Goal: Task Accomplishment & Management: Manage account settings

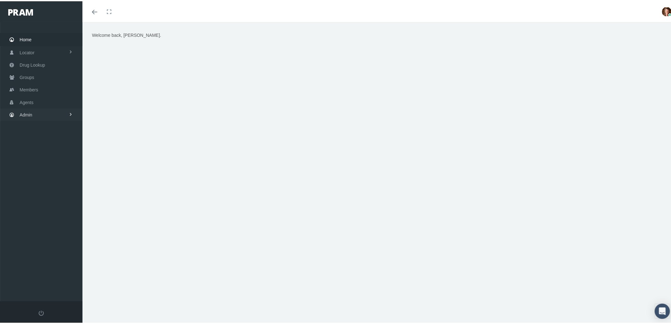
click at [40, 115] on link "Admin" at bounding box center [41, 113] width 82 height 12
click at [46, 138] on link "Agents" at bounding box center [41, 138] width 82 height 11
click at [44, 174] on span "Bank Info Requests" at bounding box center [44, 174] width 39 height 11
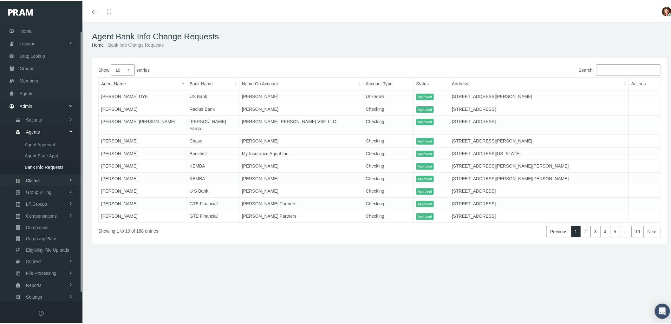
scroll to position [18, 0]
click at [47, 270] on link "Reports" at bounding box center [41, 273] width 82 height 11
click at [55, 256] on link "Favorites" at bounding box center [41, 261] width 82 height 11
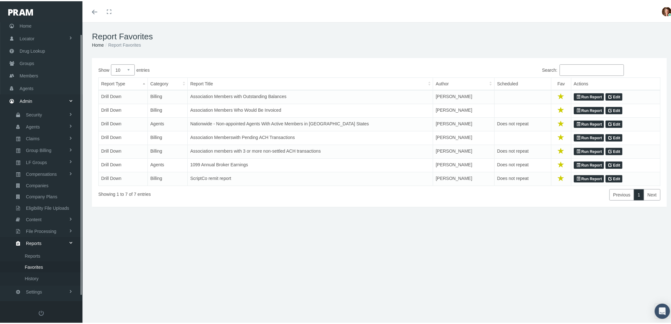
scroll to position [18, 0]
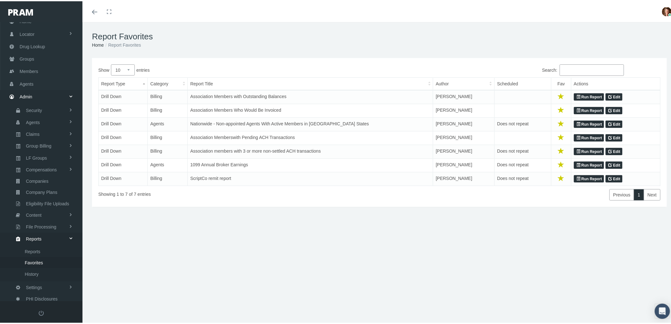
click at [593, 180] on link "Run Report" at bounding box center [589, 178] width 30 height 8
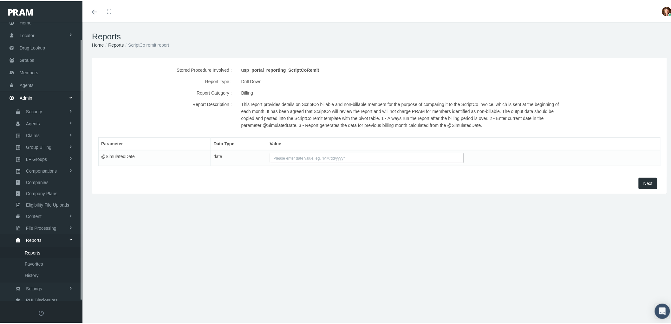
scroll to position [18, 0]
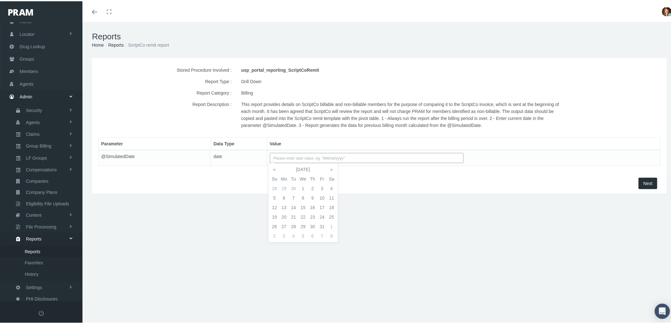
click at [341, 159] on input "text" at bounding box center [367, 157] width 194 height 10
click at [316, 186] on td "2" at bounding box center [313, 187] width 10 height 10
type input "10/02/2025"
click at [643, 182] on span "Next" at bounding box center [647, 181] width 9 height 5
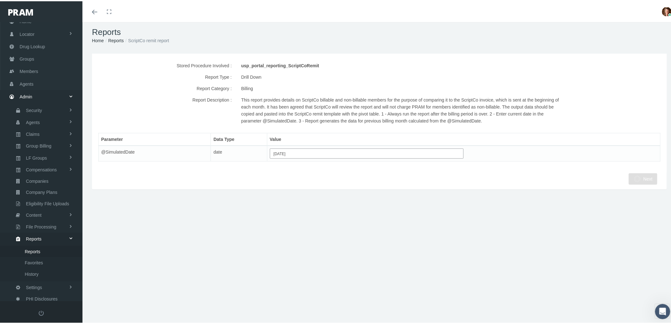
scroll to position [0, 0]
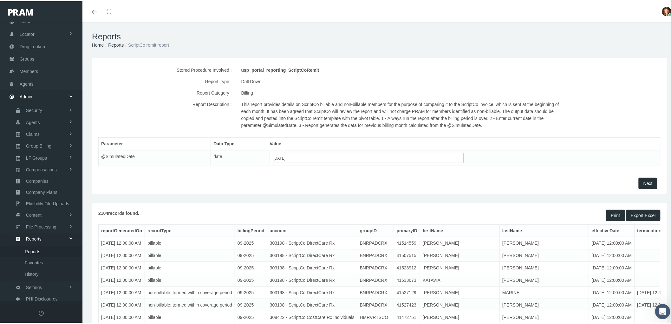
click at [628, 214] on button "Export Excel" at bounding box center [643, 213] width 35 height 11
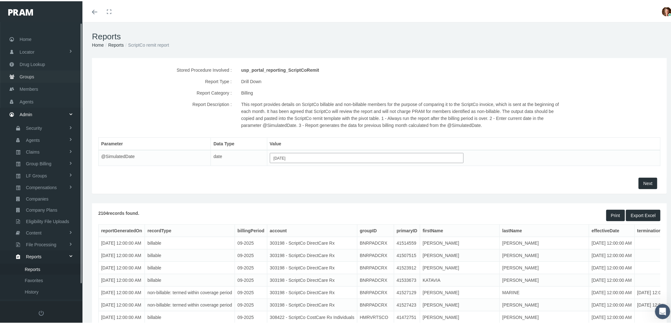
click at [36, 72] on link "Groups" at bounding box center [41, 75] width 82 height 12
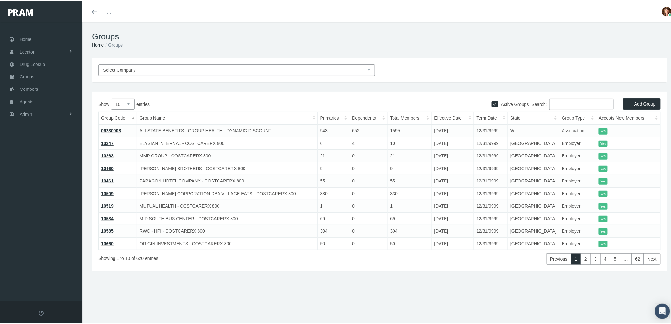
click at [484, 100] on div "Search:" at bounding box center [520, 103] width 281 height 13
click at [492, 100] on input "Active Groups" at bounding box center [495, 102] width 6 height 6
checkbox input "false"
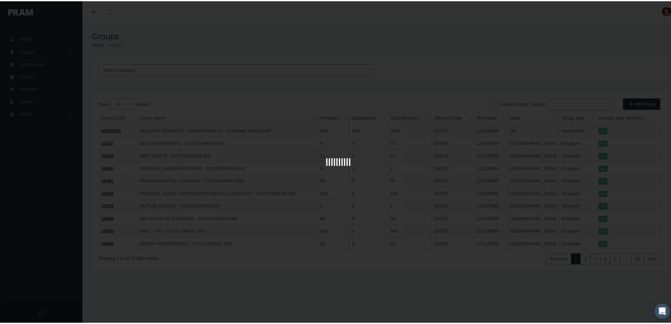
click at [566, 102] on div at bounding box center [338, 162] width 676 height 324
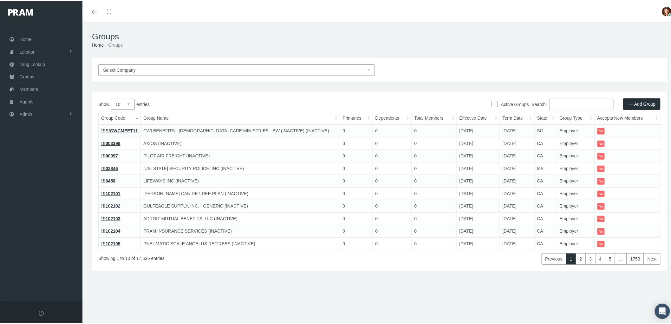
click at [556, 101] on input "Search:" at bounding box center [581, 102] width 64 height 11
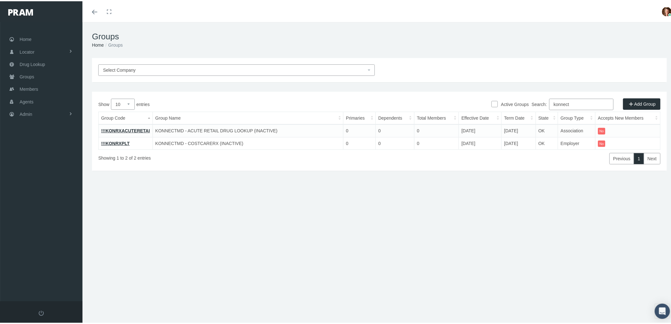
type input "konnect"
click at [118, 128] on link "!!!KONRXACUTERETAI" at bounding box center [125, 129] width 49 height 5
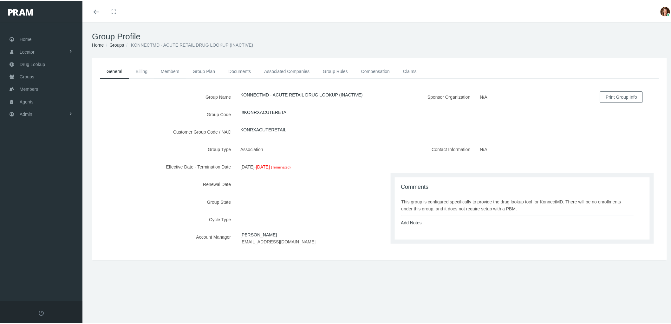
click at [170, 65] on link "Members" at bounding box center [170, 70] width 32 height 14
click at [176, 70] on link "Members" at bounding box center [170, 70] width 32 height 14
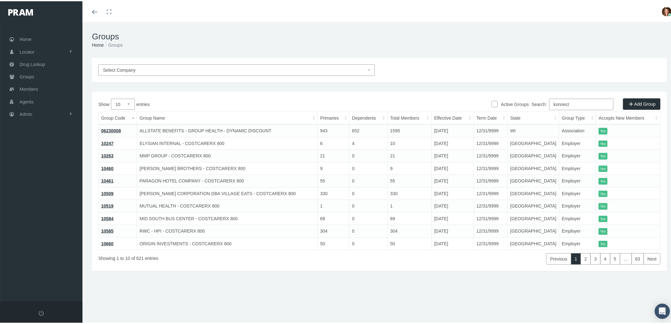
click at [492, 103] on input "Active Groups" at bounding box center [495, 102] width 6 height 6
checkbox input "true"
click at [492, 103] on input "Active Groups" at bounding box center [495, 102] width 6 height 6
checkbox input "false"
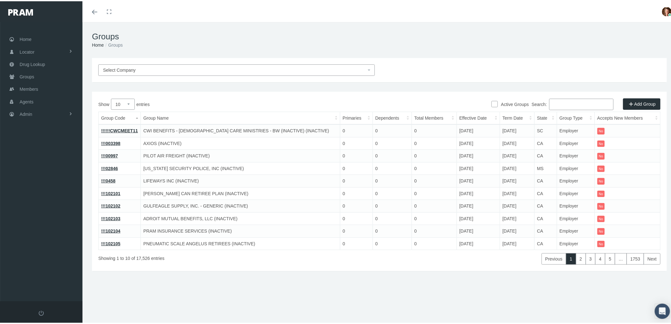
click at [560, 103] on input "Search:" at bounding box center [581, 102] width 64 height 11
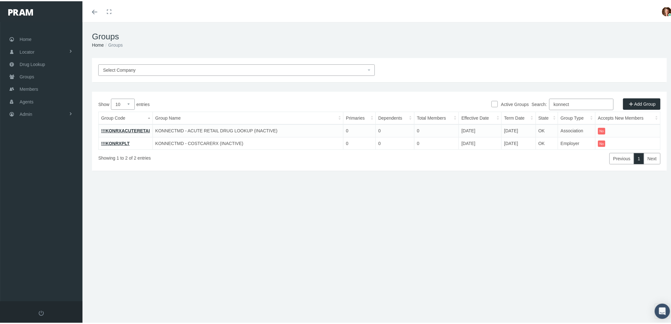
type input "konnect"
click at [116, 140] on link "!!!KONRXPLT" at bounding box center [115, 142] width 29 height 5
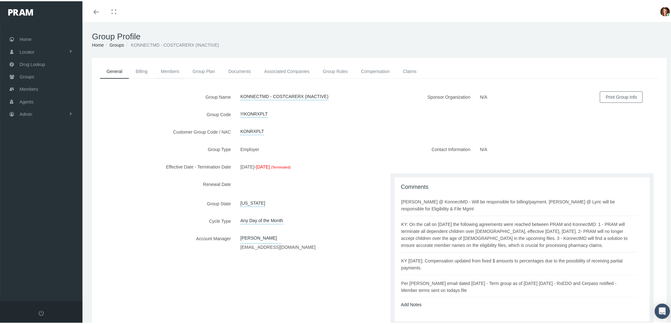
click at [169, 70] on link "Members" at bounding box center [170, 70] width 32 height 14
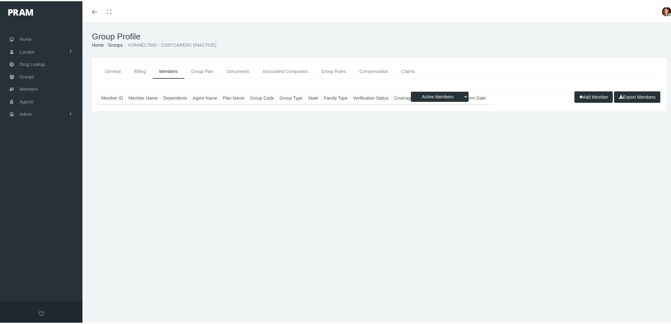
click at [458, 98] on select "Active Members Terminated Members Active & Terminated" at bounding box center [440, 95] width 58 height 10
select select "2"
click at [411, 90] on select "Active Members Terminated Members Active & Terminated" at bounding box center [440, 95] width 58 height 10
click at [502, 97] on table "Member ID Member Name Dependents Agent Name Plan Name Group Code Group Type Sta…" at bounding box center [379, 96] width 562 height 13
click at [460, 96] on select "Active Members Terminated Members Active & Terminated" at bounding box center [440, 95] width 58 height 10
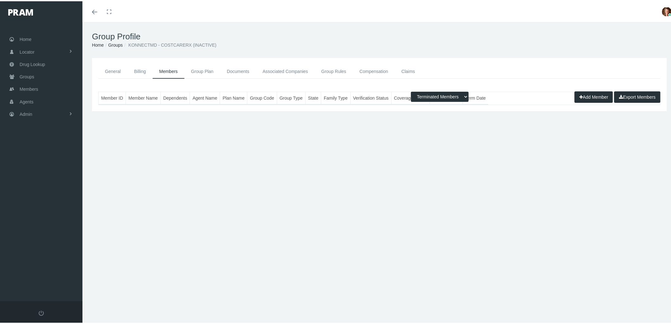
click at [411, 90] on select "Active Members Terminated Members Active & Terminated" at bounding box center [440, 95] width 58 height 10
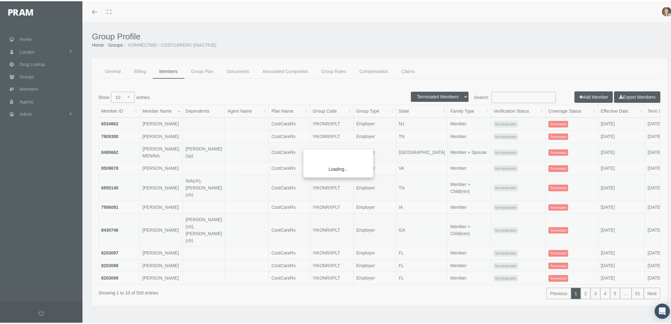
drag, startPoint x: 172, startPoint y: 314, endPoint x: 231, endPoint y: 311, distance: 58.7
click at [202, 93] on div "Loading..." at bounding box center [335, 162] width 671 height 324
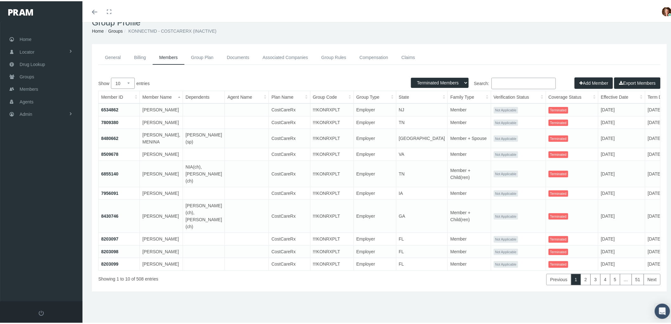
scroll to position [3, 0]
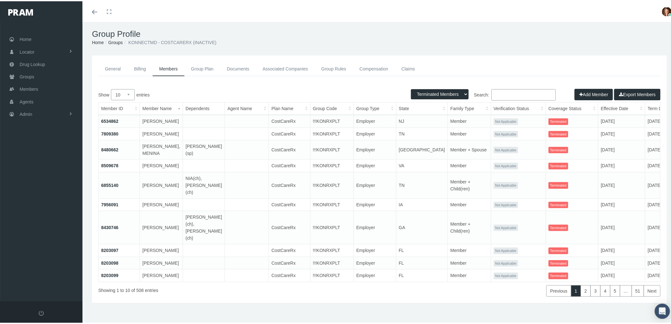
click at [645, 102] on th "Term Date" at bounding box center [665, 107] width 40 height 12
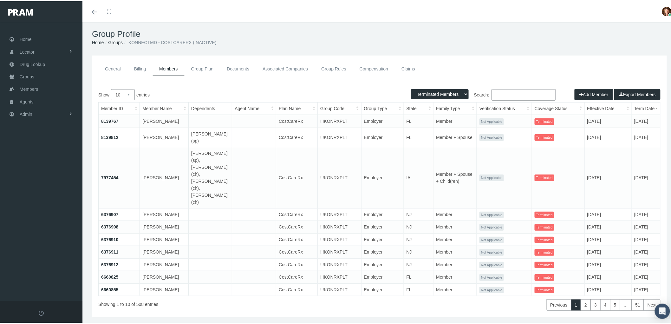
click at [632, 104] on th "Term Date" at bounding box center [646, 107] width 29 height 12
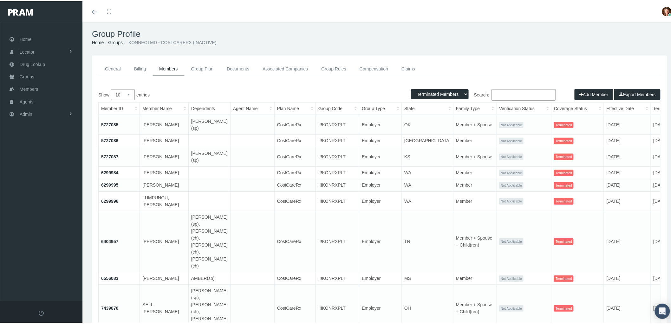
click at [341, 36] on h1 "Group Profile" at bounding box center [379, 33] width 575 height 10
click at [108, 68] on link "General" at bounding box center [112, 68] width 29 height 14
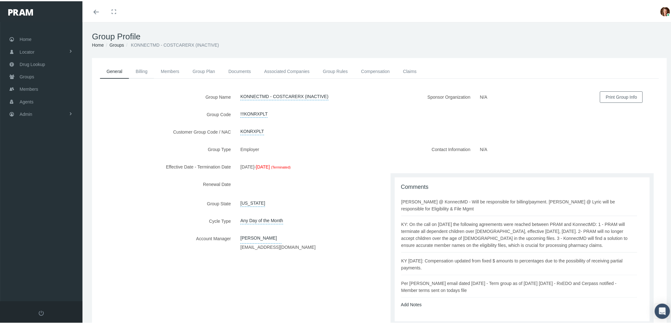
click at [143, 70] on link "Billing" at bounding box center [141, 70] width 25 height 14
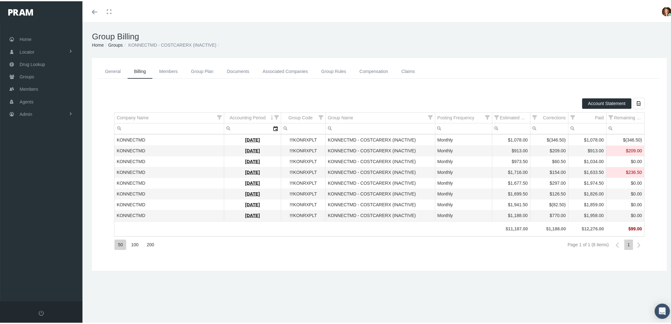
scroll to position [14, 0]
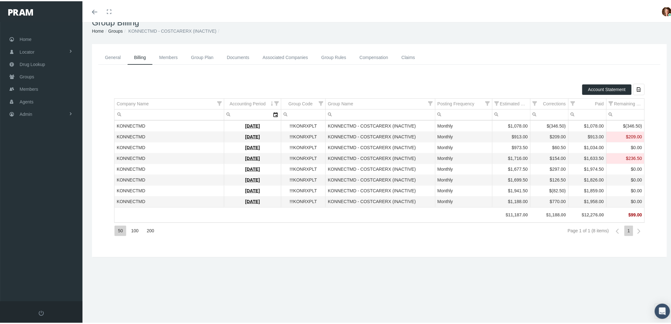
click at [201, 55] on link "Group Plan" at bounding box center [203, 56] width 36 height 14
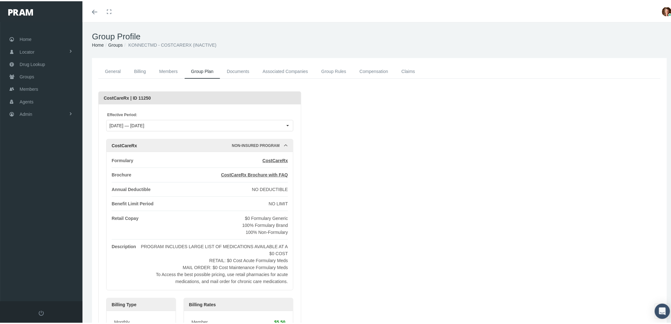
click at [237, 71] on link "Documents" at bounding box center [238, 70] width 36 height 14
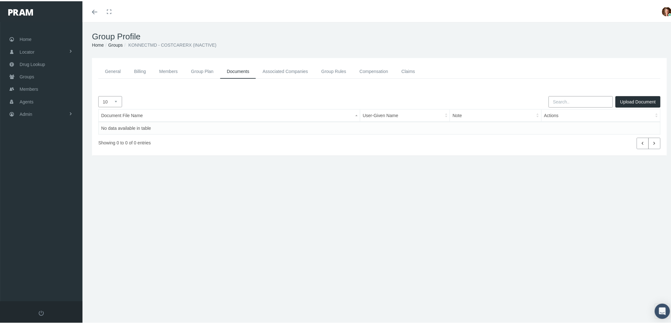
click at [344, 65] on link "Group Rules" at bounding box center [334, 70] width 38 height 14
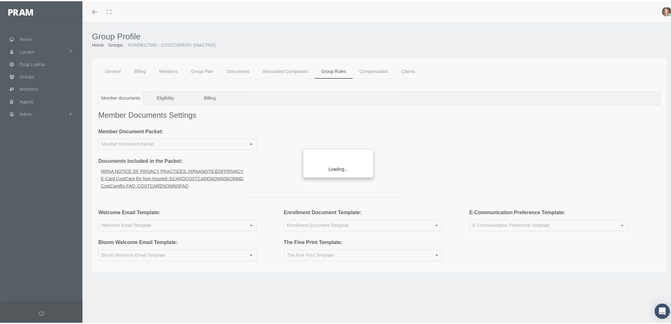
type input "RxEDO Non-insured CostCare Rx KonnectMD"
click at [407, 70] on div "Loading..." at bounding box center [335, 162] width 671 height 324
type input "Welcome Email Non-Insured CostCare Rx Group"
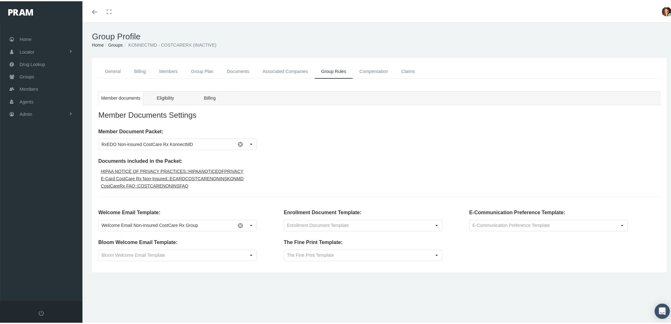
click at [405, 68] on link "Claims" at bounding box center [408, 70] width 27 height 14
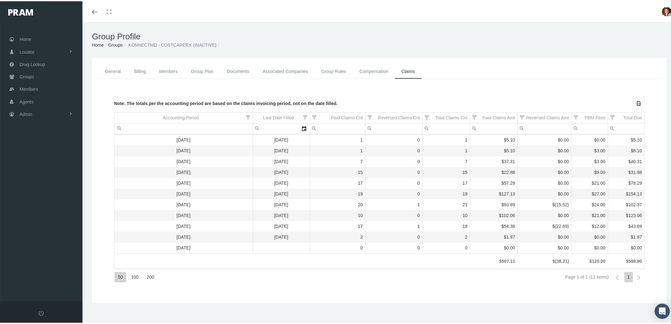
click at [269, 118] on div "Last Date Filled" at bounding box center [278, 117] width 31 height 6
click at [269, 118] on div "Last Date Filled" at bounding box center [276, 117] width 31 height 6
click at [49, 114] on link "Admin" at bounding box center [41, 113] width 82 height 12
click at [47, 180] on span "Compensations" at bounding box center [41, 185] width 31 height 11
click at [49, 197] on span "Compensation Summary" at bounding box center [49, 198] width 49 height 11
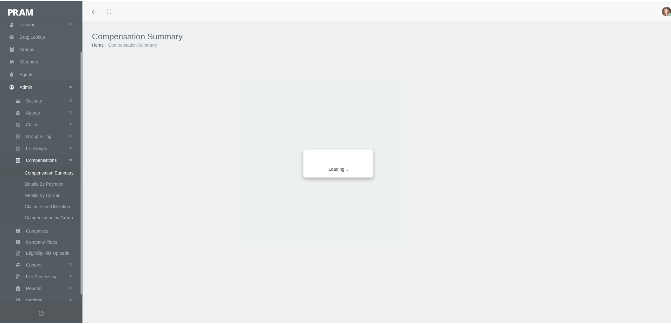
scroll to position [40, 0]
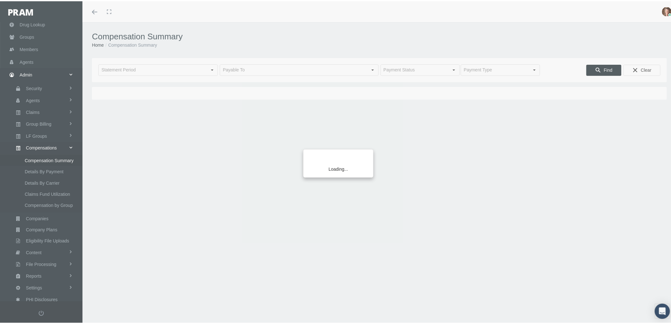
type input "[DATE]"
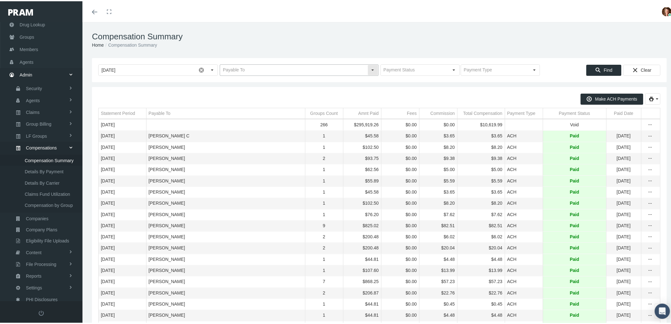
click at [235, 68] on input "text" at bounding box center [293, 68] width 147 height 11
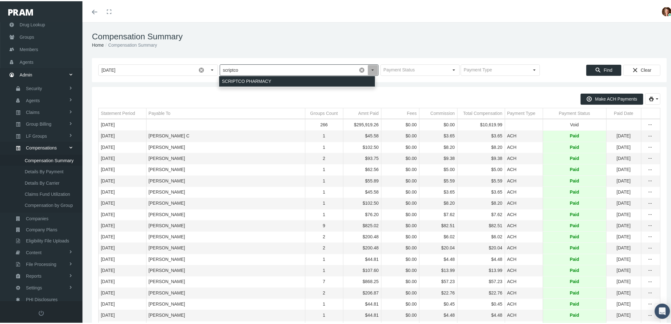
click at [273, 79] on div "SCRIPTCO PHARMACY" at bounding box center [297, 80] width 156 height 10
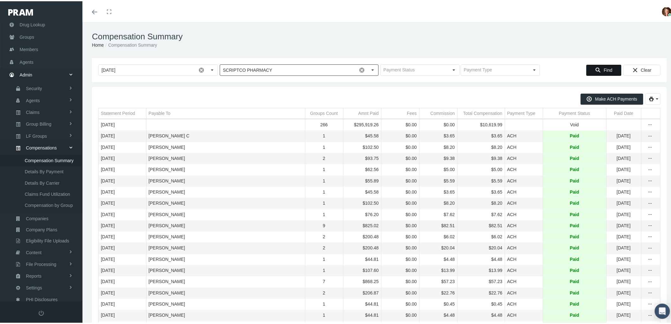
type input "SCRIPTCO PHARMACY"
click at [604, 68] on span "Find" at bounding box center [608, 68] width 9 height 5
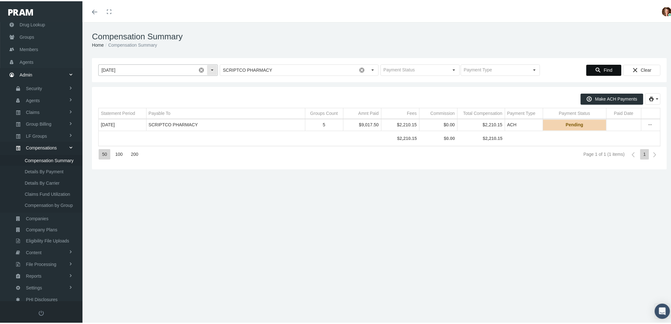
click at [200, 67] on span at bounding box center [201, 68] width 11 height 11
click at [595, 67] on icon "Find" at bounding box center [598, 69] width 6 height 6
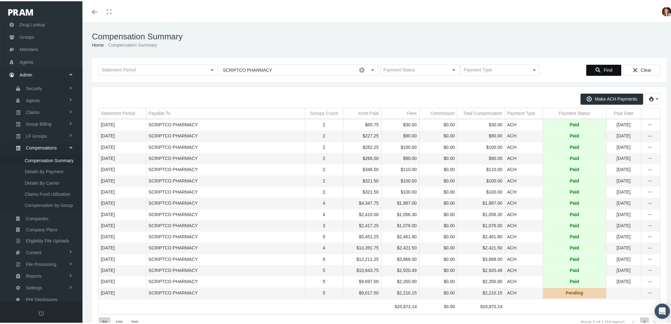
click at [118, 111] on div "Statement Period" at bounding box center [118, 112] width 34 height 6
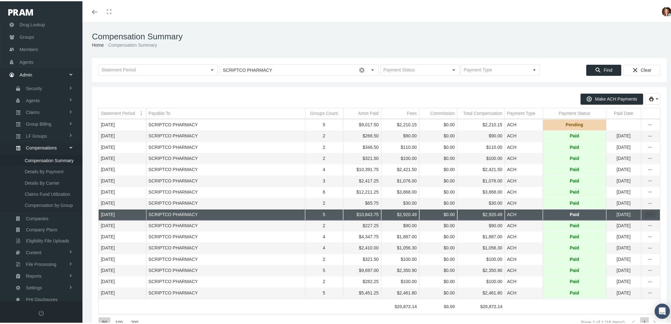
click at [649, 216] on div "more" at bounding box center [651, 214] width 10 height 6
click at [614, 239] on div "Statement By Group" at bounding box center [618, 238] width 62 height 10
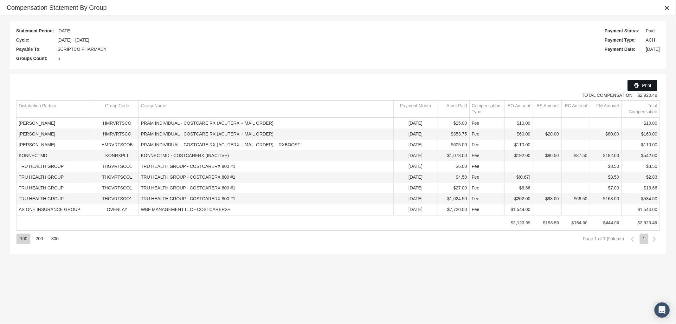
click at [646, 86] on span "Print" at bounding box center [646, 85] width 9 height 5
drag, startPoint x: 667, startPoint y: 10, endPoint x: 662, endPoint y: 14, distance: 6.2
click at [667, 10] on icon "Close" at bounding box center [667, 8] width 6 height 6
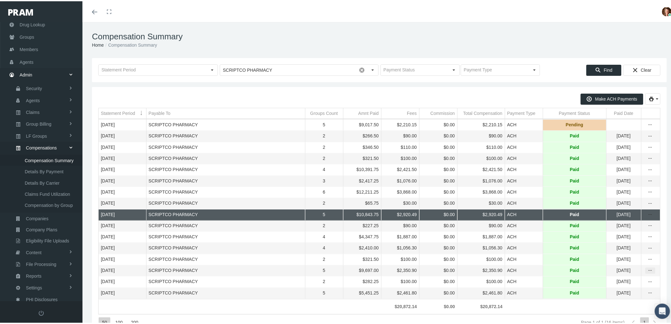
click at [648, 272] on icon "more" at bounding box center [651, 269] width 6 height 6
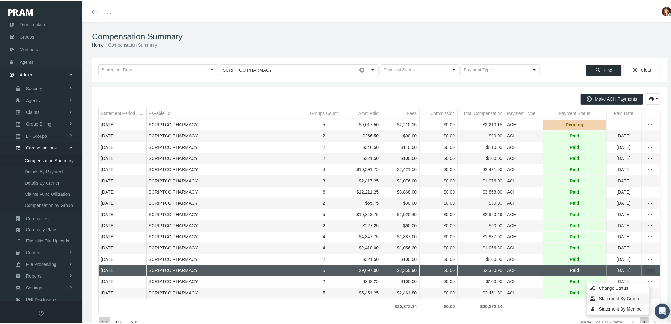
click at [623, 299] on div "Statement By Group" at bounding box center [618, 297] width 62 height 10
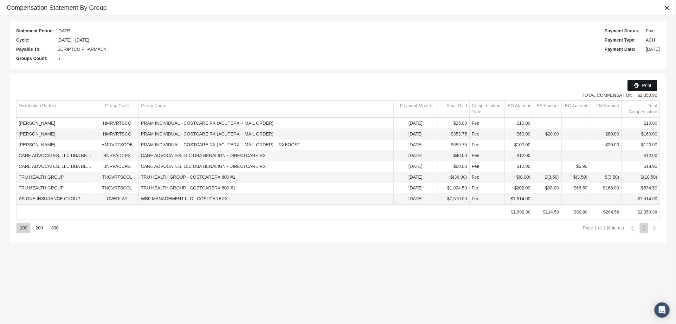
click at [641, 86] on div "Print" at bounding box center [642, 85] width 29 height 10
click at [639, 87] on icon "Print" at bounding box center [637, 85] width 6 height 6
click at [667, 7] on icon "Close" at bounding box center [667, 8] width 6 height 6
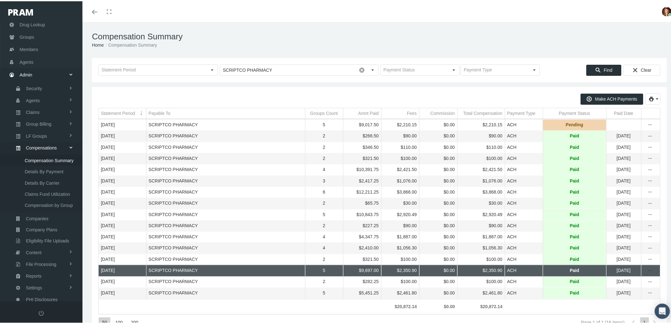
scroll to position [34, 0]
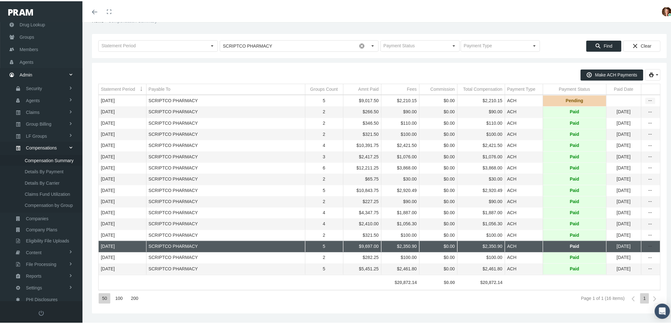
click at [648, 97] on div "more" at bounding box center [651, 100] width 10 height 6
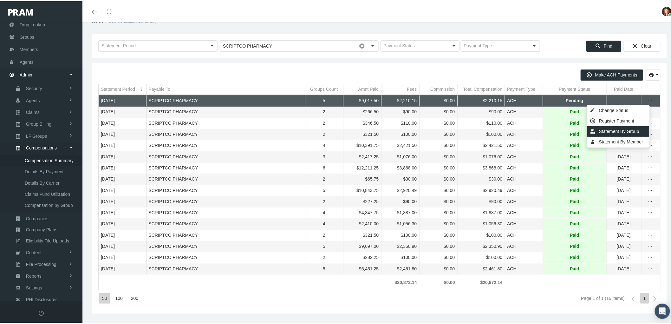
click at [618, 125] on div "Statement By Group" at bounding box center [618, 130] width 62 height 10
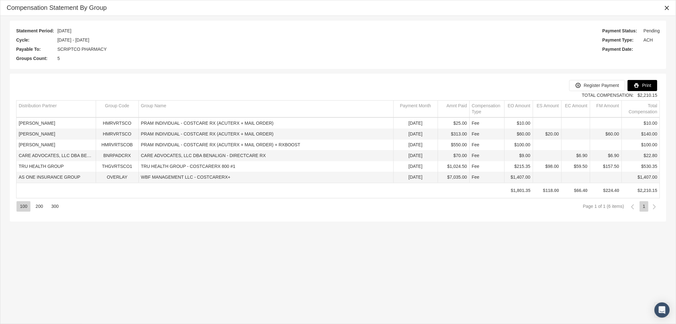
click at [648, 84] on span "Print" at bounding box center [646, 85] width 9 height 5
click at [664, 8] on icon "Close" at bounding box center [667, 8] width 6 height 6
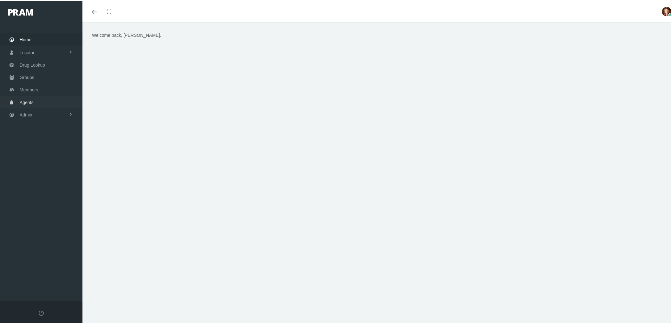
click at [39, 98] on link "Agents" at bounding box center [41, 100] width 82 height 12
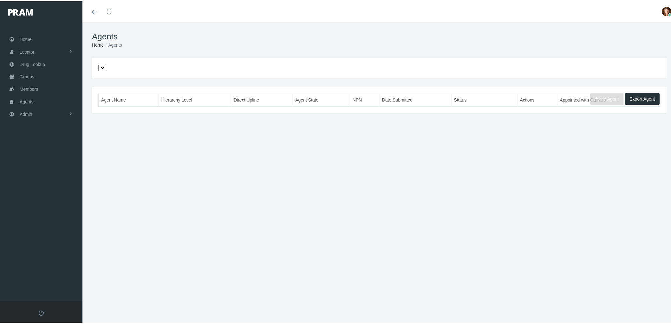
click at [353, 169] on div "Add Agent Export Agent Agent Name Hierarchy Level Direct Upline Agent State NPN…" at bounding box center [379, 136] width 594 height 159
click at [21, 100] on span "Agents" at bounding box center [27, 100] width 14 height 12
click at [29, 99] on span "Agents" at bounding box center [27, 100] width 14 height 12
click at [32, 99] on span "Agents" at bounding box center [27, 100] width 14 height 12
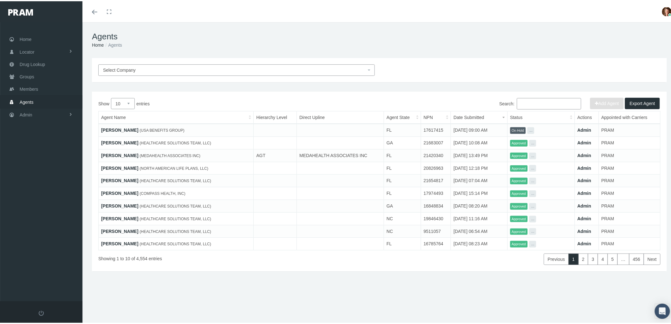
click at [543, 102] on input "Search:" at bounding box center [549, 102] width 64 height 11
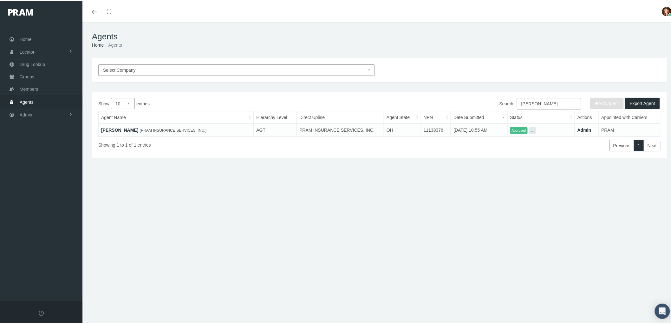
type input "[PERSON_NAME]"
click at [124, 126] on link "[PERSON_NAME]" at bounding box center [119, 128] width 37 height 5
